Goal: Find specific page/section: Find specific page/section

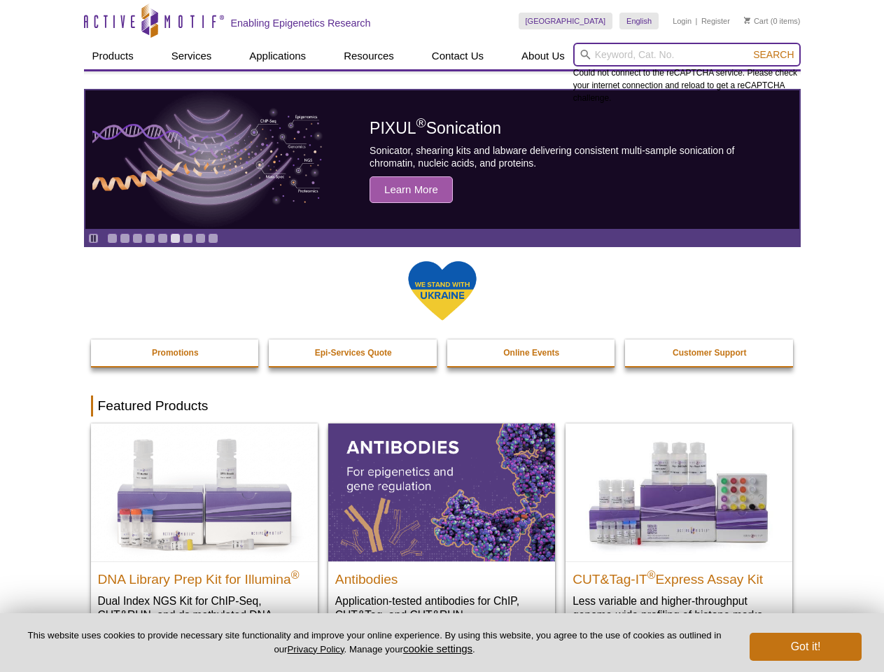
click at [687, 55] on input "search" at bounding box center [687, 55] width 228 height 24
click at [774, 55] on span "Search" at bounding box center [773, 54] width 41 height 11
click at [93, 238] on icon "Pause" at bounding box center [93, 238] width 9 height 9
click at [112, 238] on link "Go to slide 1" at bounding box center [112, 238] width 11 height 11
click at [125, 238] on link "Go to slide 2" at bounding box center [125, 238] width 11 height 11
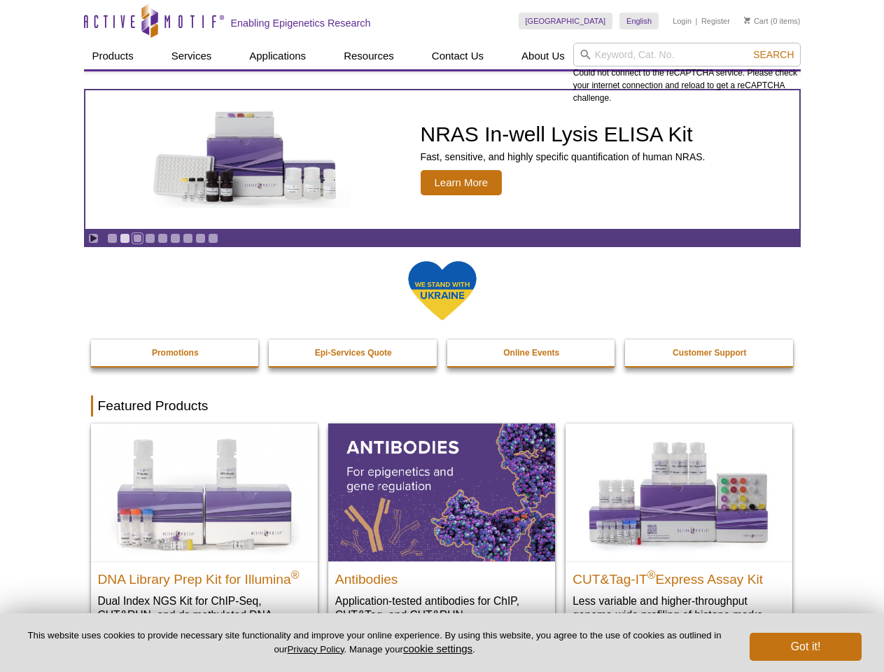
click at [137, 238] on link "Go to slide 3" at bounding box center [137, 238] width 11 height 11
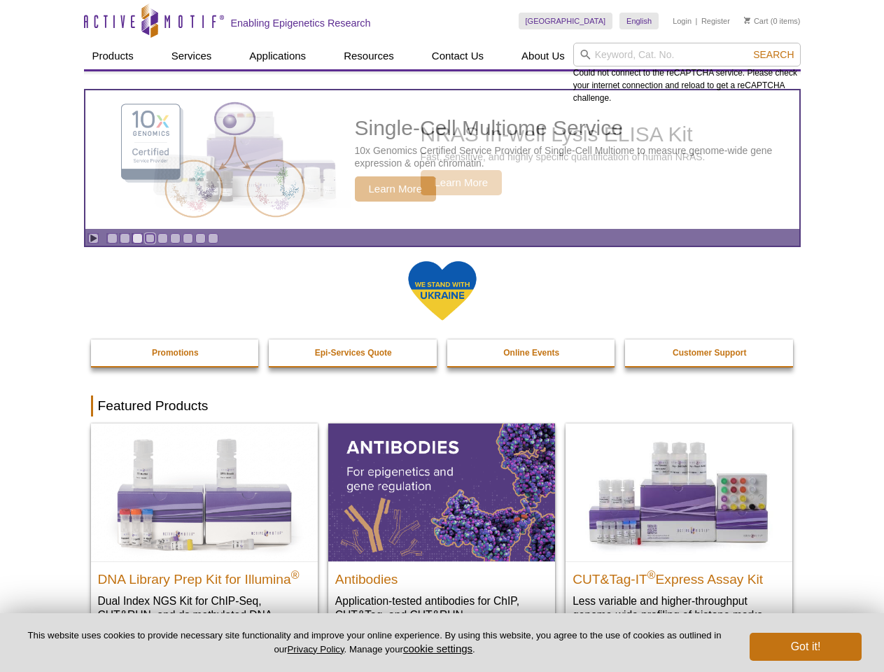
click at [150, 238] on link "Go to slide 4" at bounding box center [150, 238] width 11 height 11
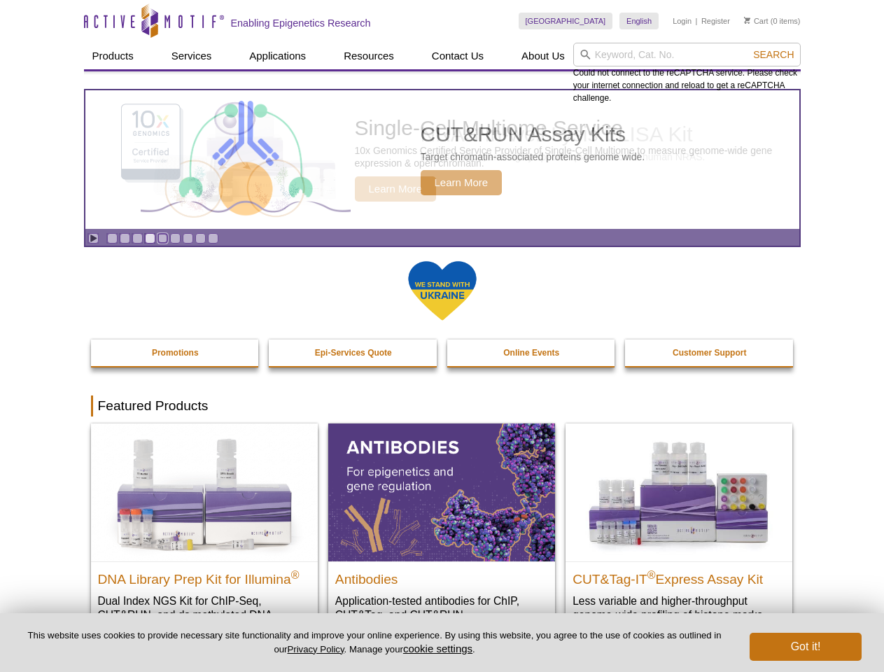
click at [162, 238] on link "Go to slide 5" at bounding box center [163, 238] width 11 height 11
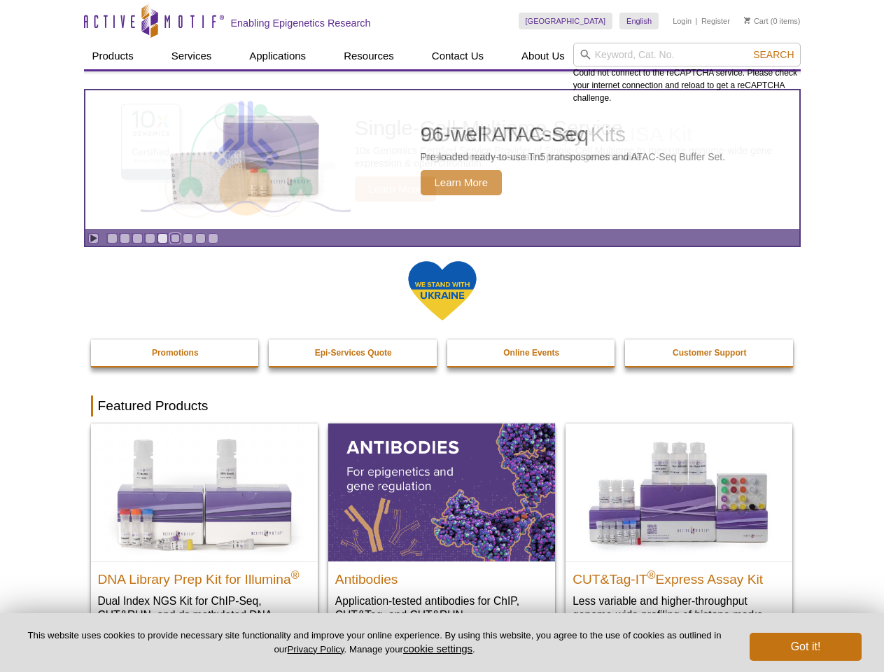
click at [175, 238] on link "Go to slide 6" at bounding box center [175, 238] width 11 height 11
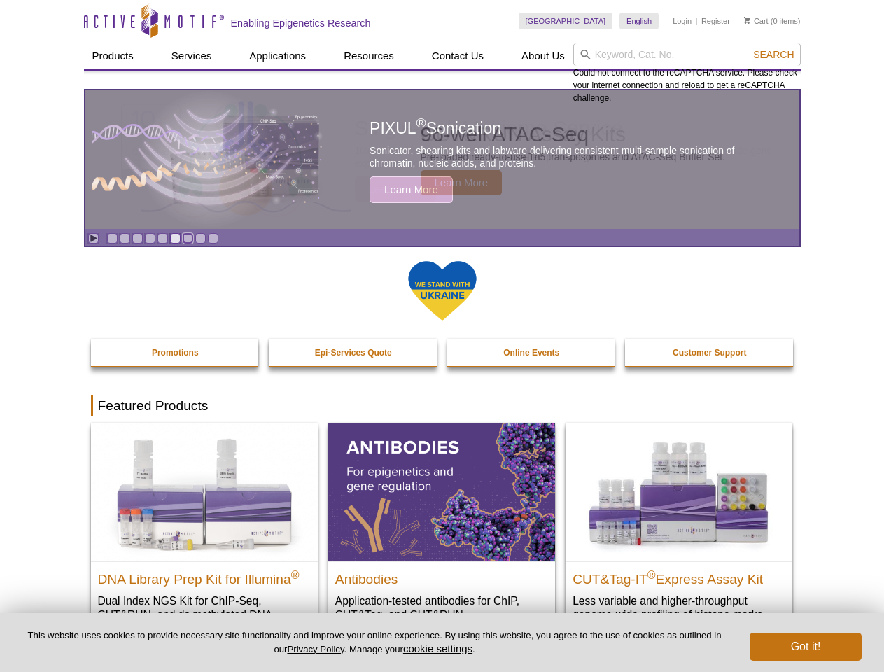
click at [188, 238] on link "Go to slide 7" at bounding box center [188, 238] width 11 height 11
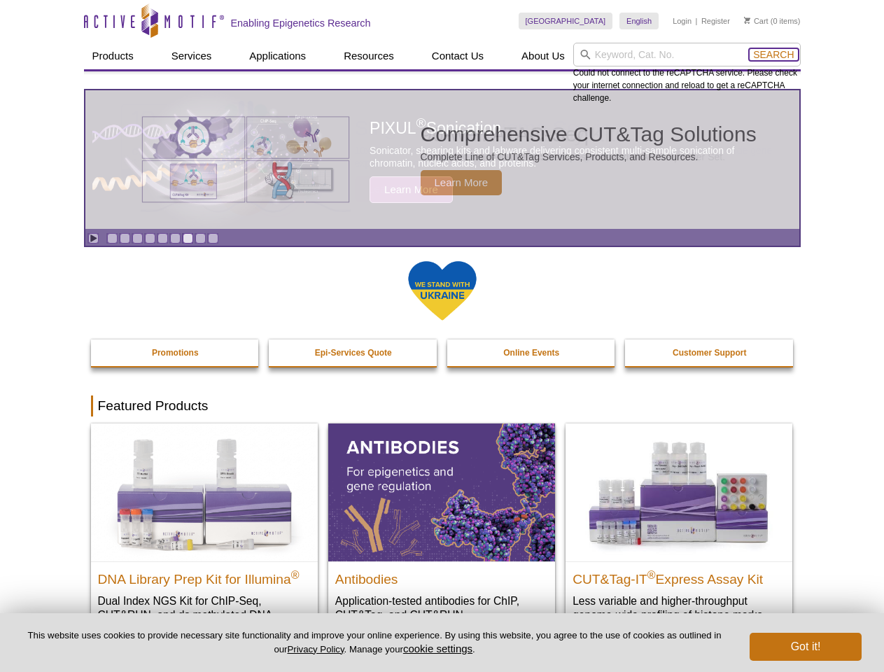
click at [774, 55] on span "Search" at bounding box center [773, 54] width 41 height 11
